Goal: Information Seeking & Learning: Find specific fact

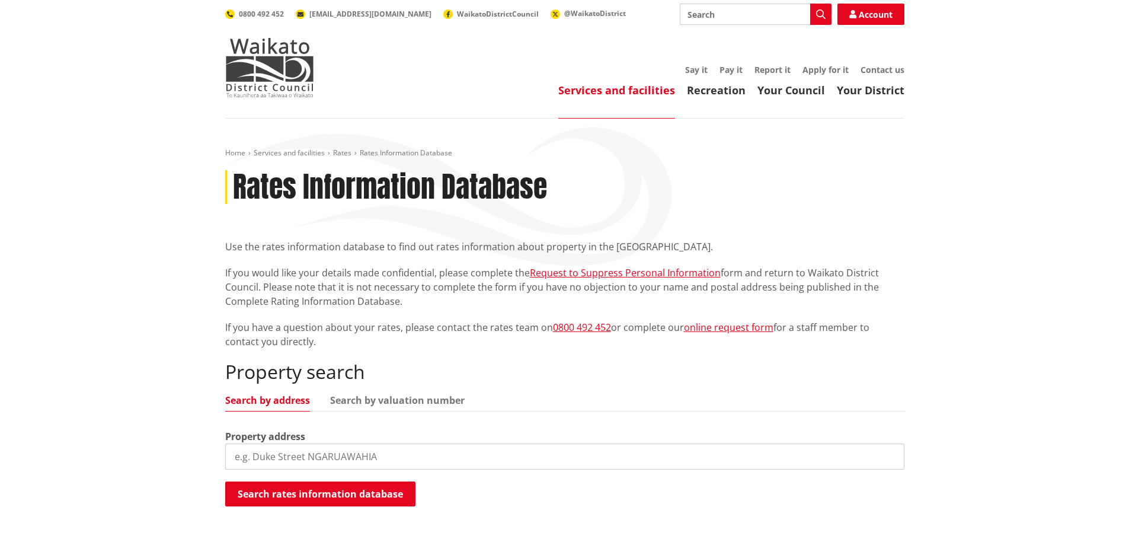
click at [280, 451] on input "search" at bounding box center [564, 456] width 679 height 26
type input "15 rangimarie"
click at [296, 496] on button "Search rates information database" at bounding box center [320, 493] width 190 height 25
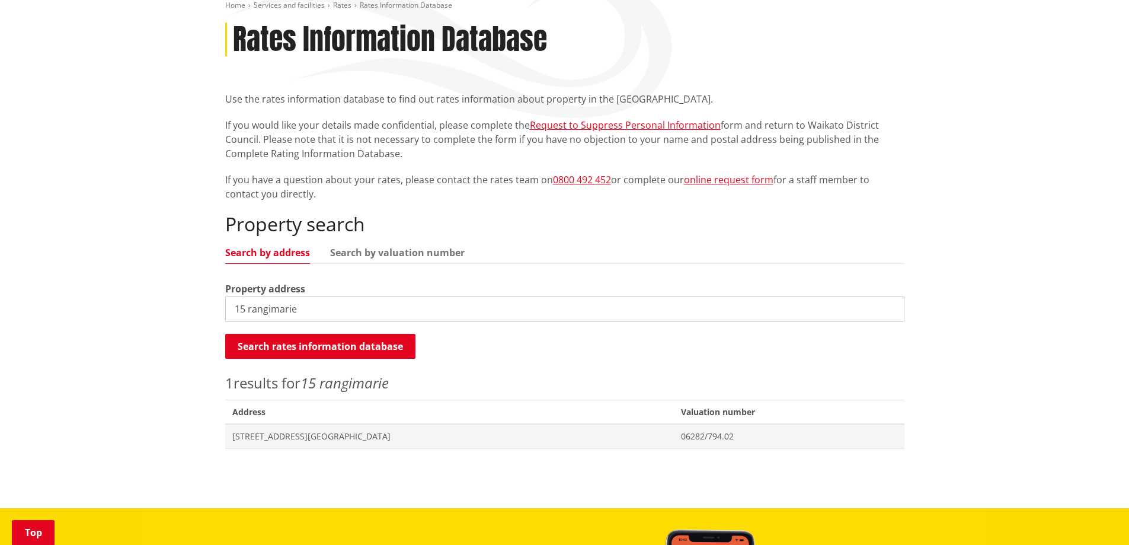
scroll to position [237, 0]
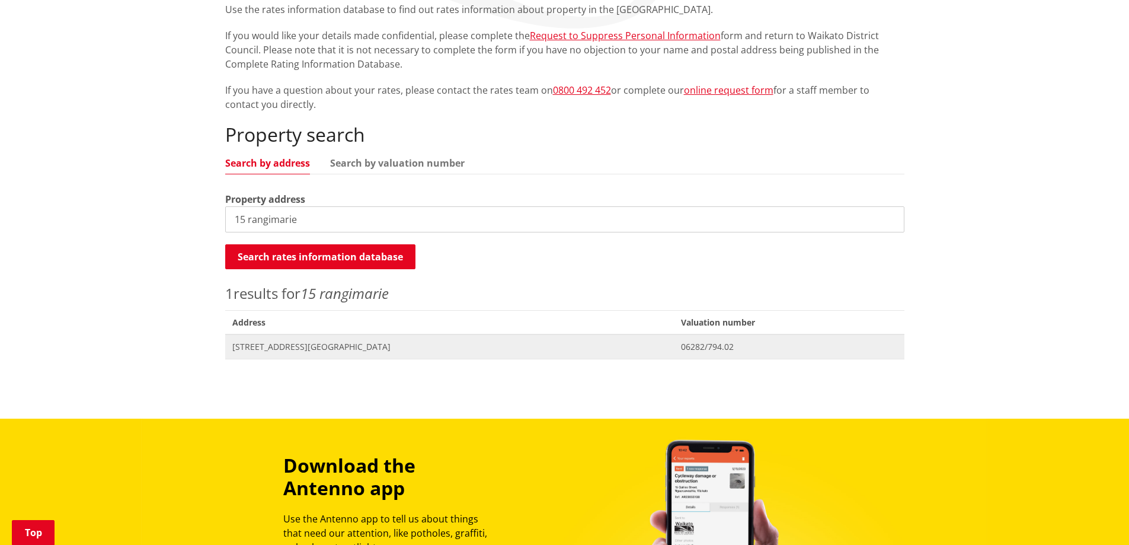
click at [681, 350] on span "06282/794.02" at bounding box center [789, 347] width 216 height 12
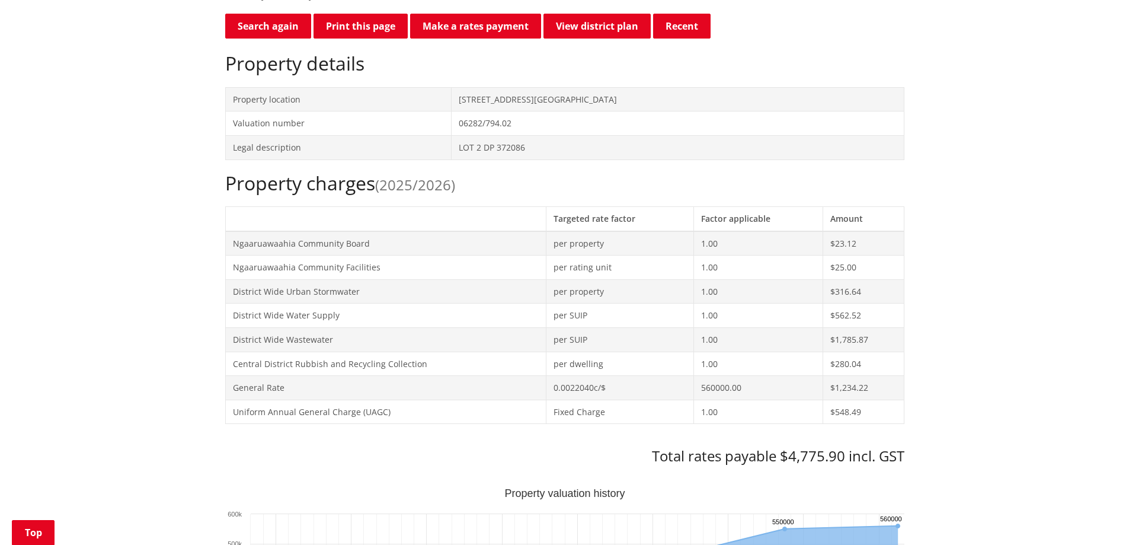
scroll to position [237, 0]
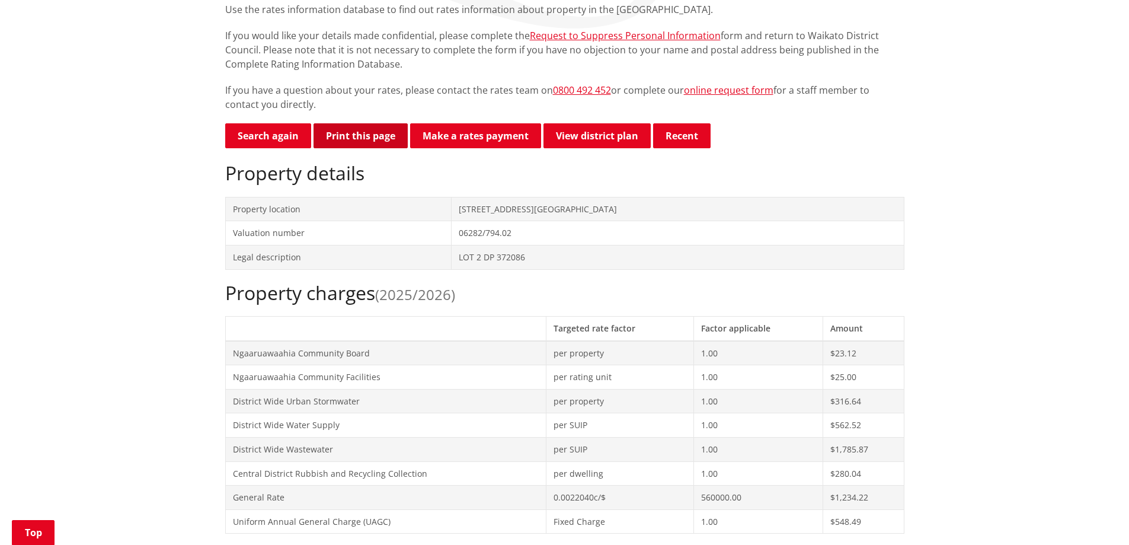
click at [381, 138] on button "Print this page" at bounding box center [361, 135] width 94 height 25
click at [359, 145] on button "Print this page" at bounding box center [361, 135] width 94 height 25
